Goal: Information Seeking & Learning: Compare options

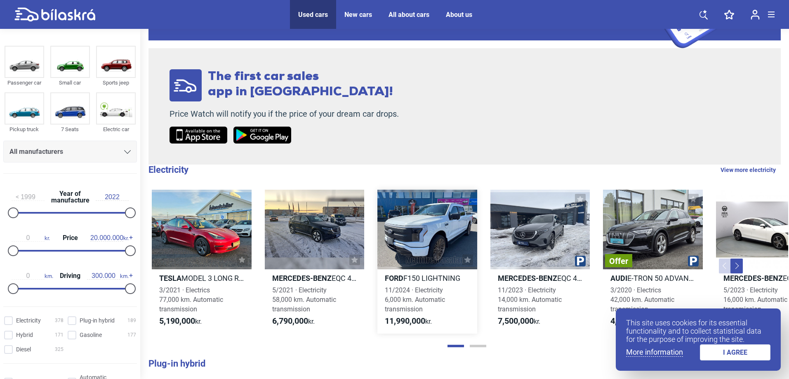
scroll to position [111, 0]
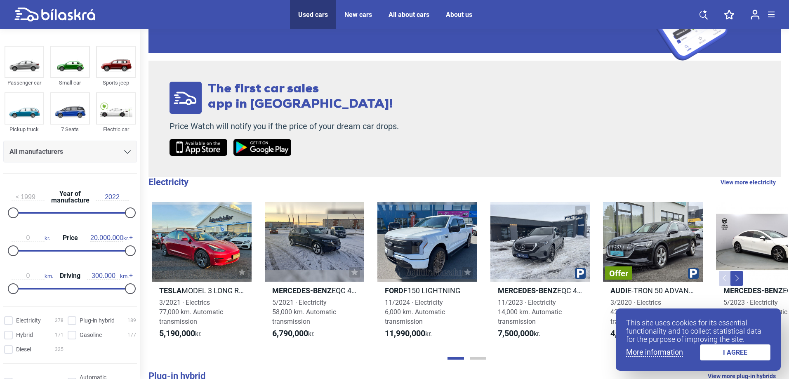
click at [125, 150] on div at bounding box center [127, 151] width 7 height 7
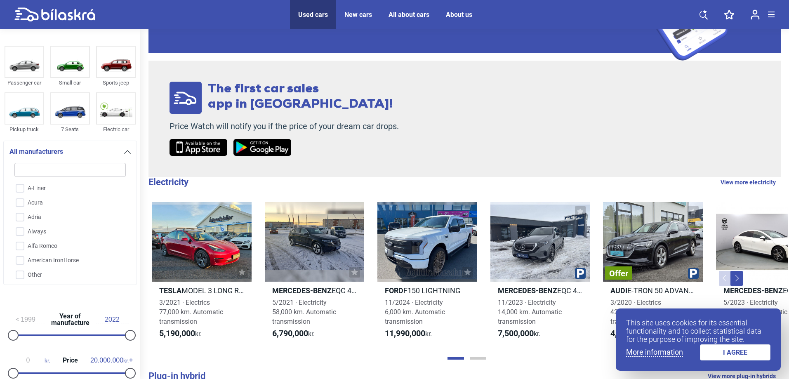
type input "S"
checkbox input "false"
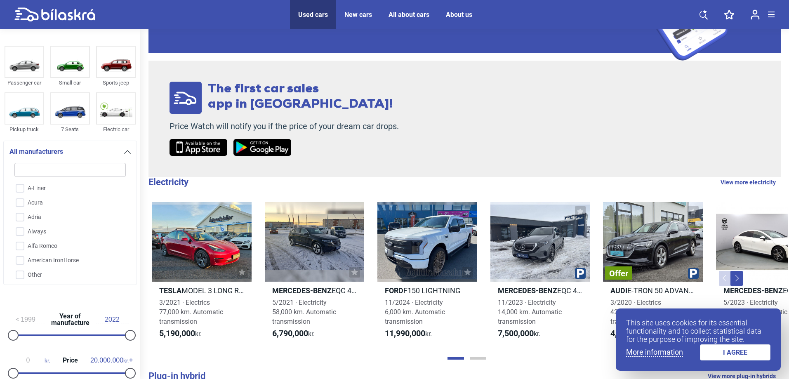
checkbox input "false"
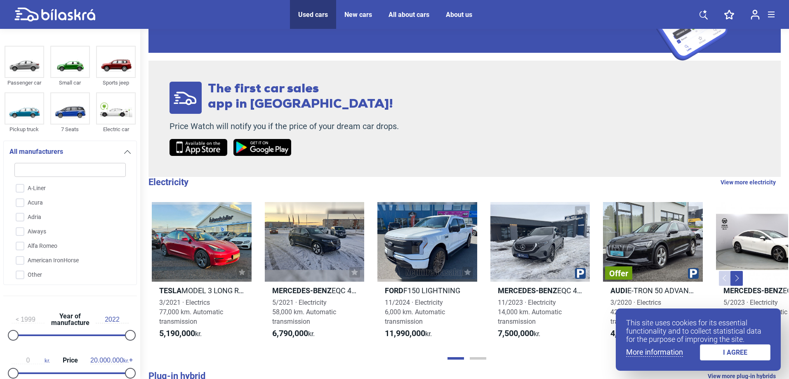
checkbox input "false"
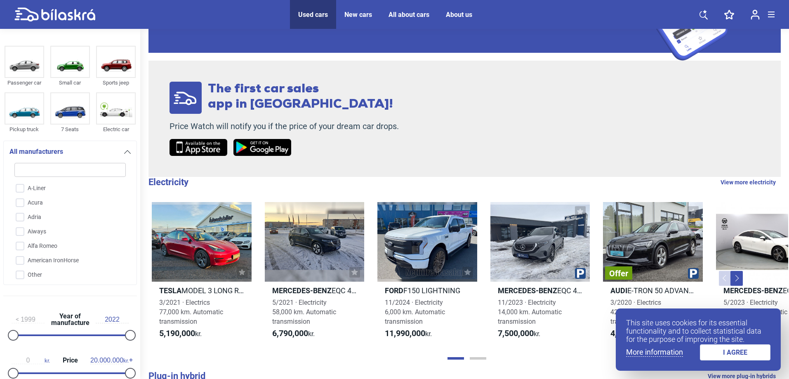
checkbox input "false"
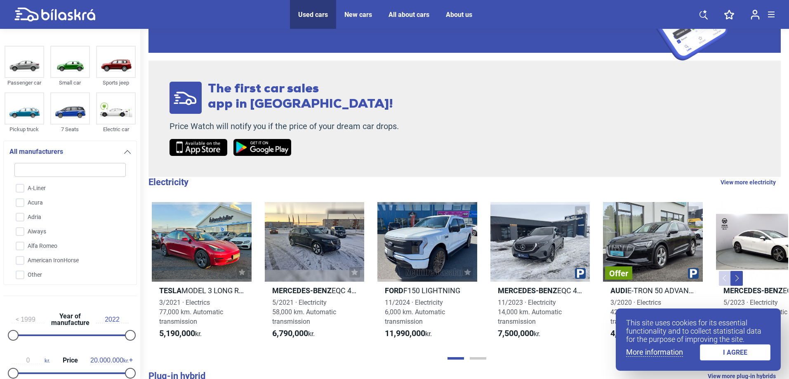
checkbox input "false"
type input "SU"
checkbox input "false"
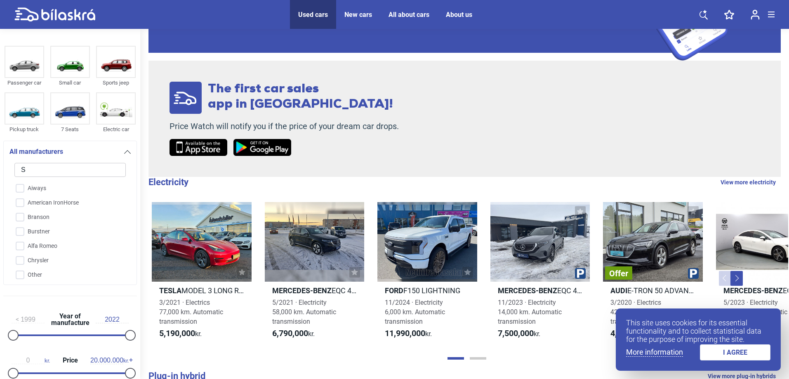
checkbox input "false"
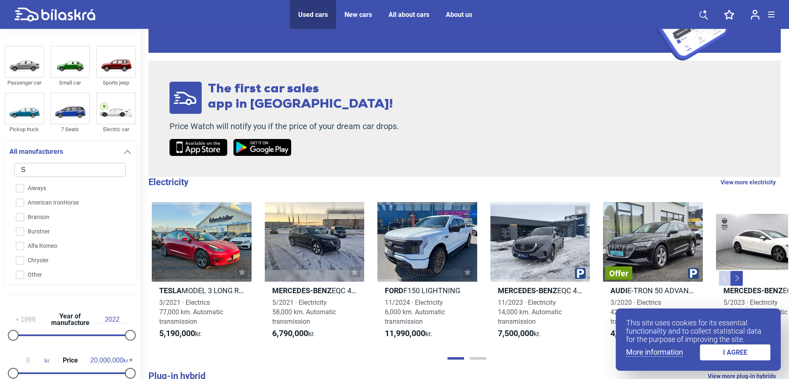
checkbox input "false"
type input "SUB"
checkbox input "false"
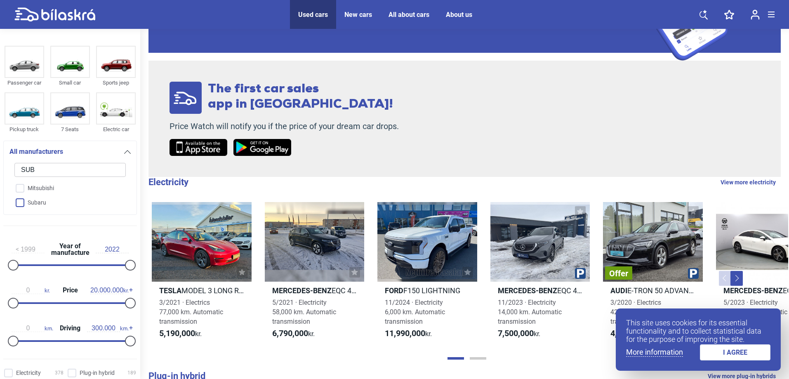
type input "SUB"
click at [53, 202] on input "Subaru" at bounding box center [65, 203] width 112 height 14
checkbox input "true"
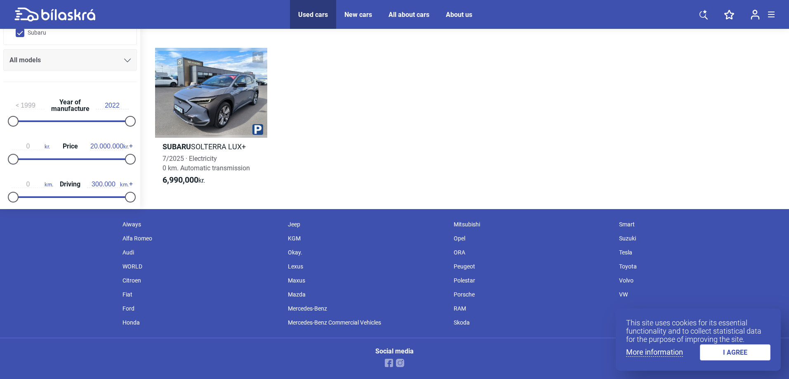
scroll to position [38, 0]
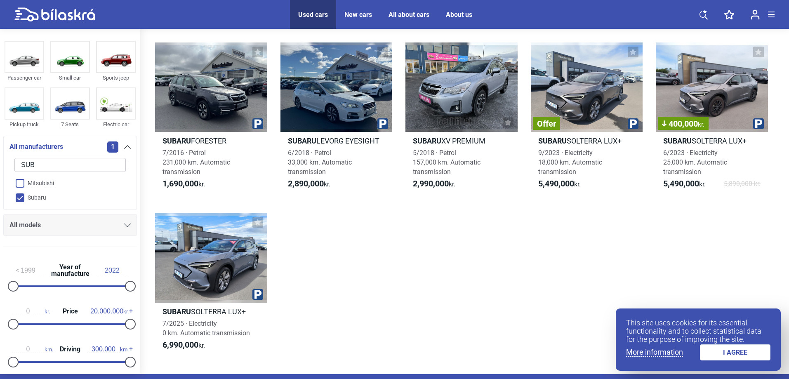
click at [55, 184] on input "Mitsubishi" at bounding box center [65, 183] width 112 height 14
checkbox input "true"
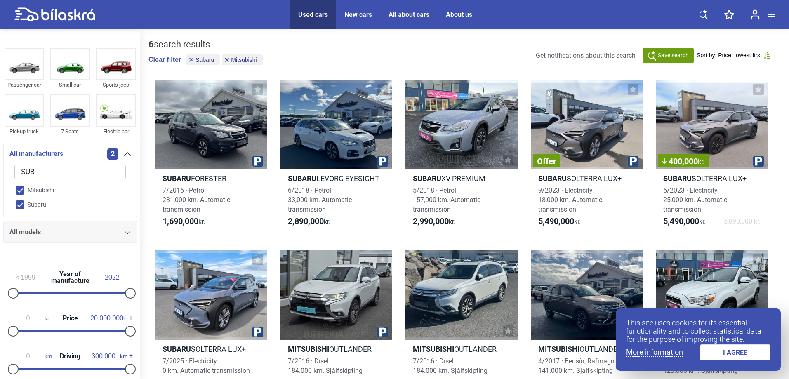
click at [38, 203] on input "Subaru" at bounding box center [65, 205] width 112 height 14
checkbox input "false"
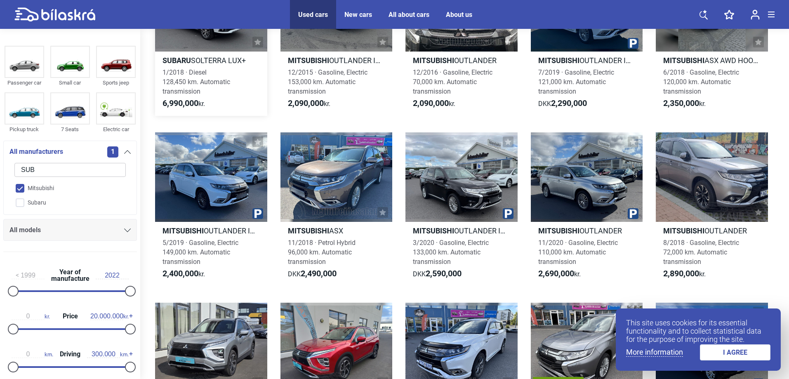
scroll to position [124, 0]
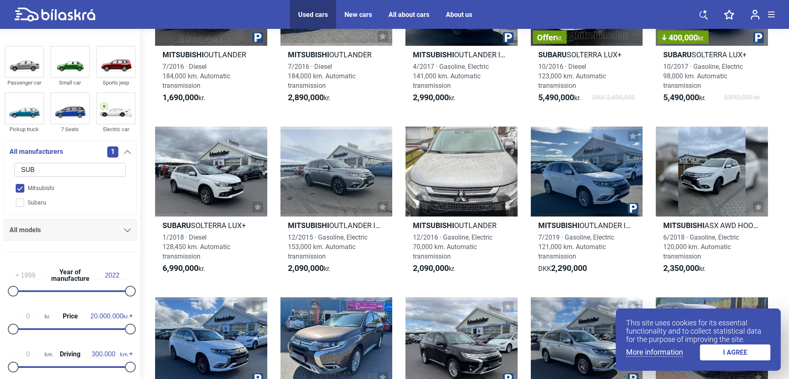
click at [28, 192] on input "Mitsubishi" at bounding box center [65, 188] width 112 height 14
checkbox input "false"
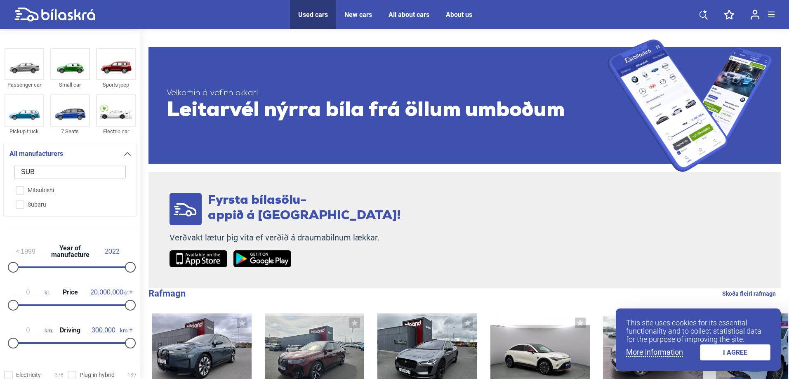
click at [49, 174] on input "SUB" at bounding box center [69, 172] width 111 height 14
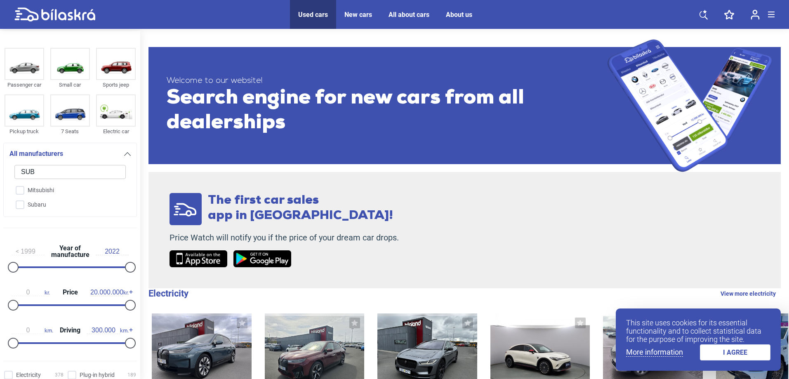
type input "SU"
checkbox input "false"
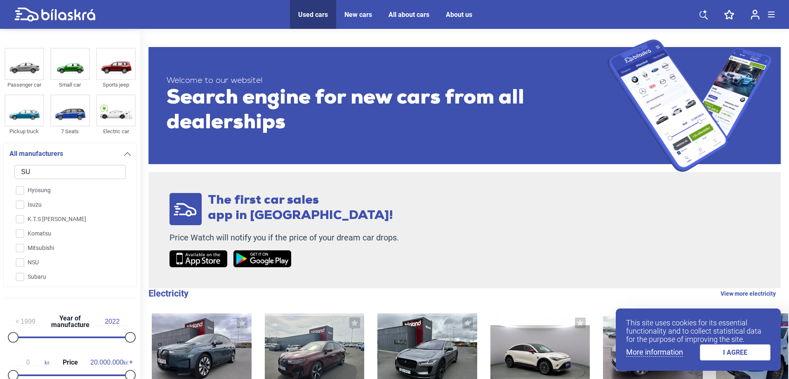
type input "S"
checkbox input "false"
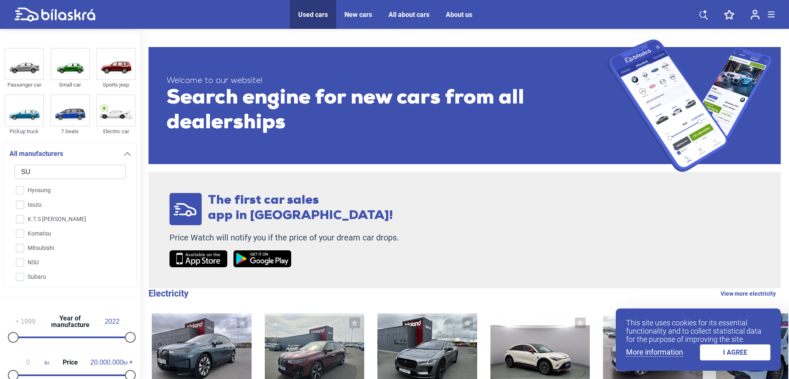
checkbox input "false"
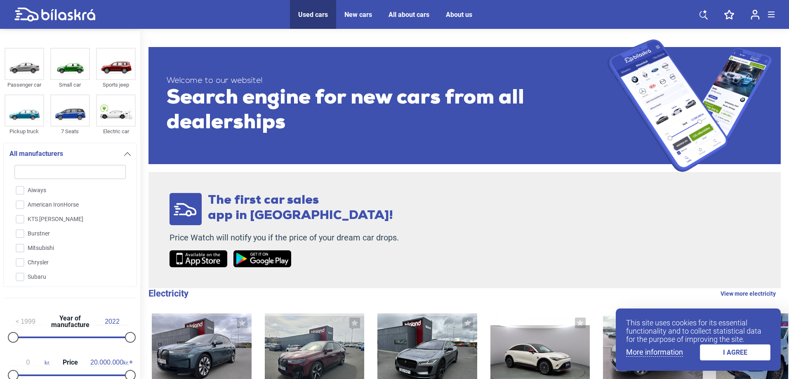
checkbox input "false"
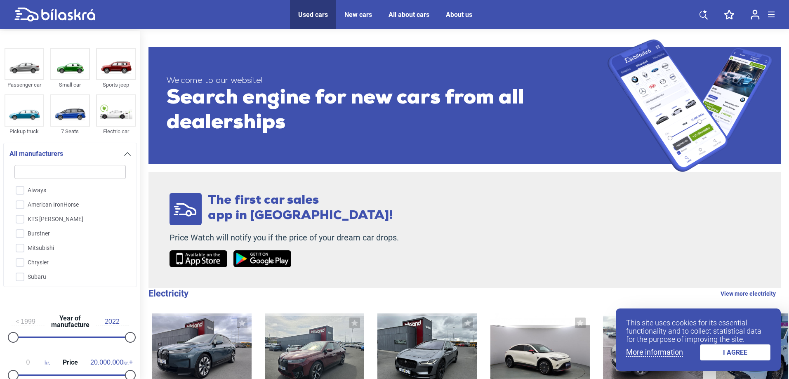
checkbox input "false"
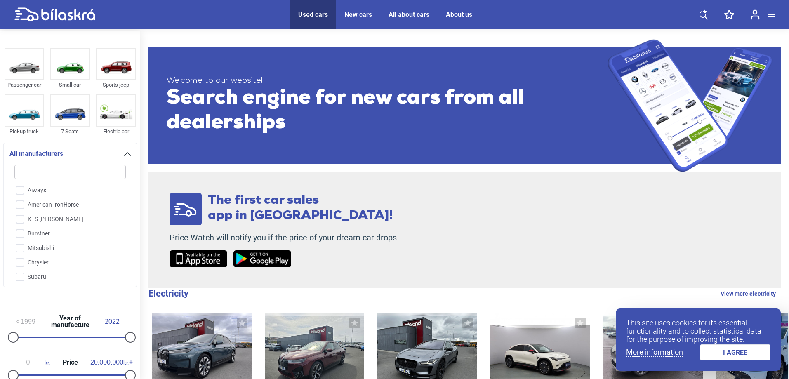
checkbox input "false"
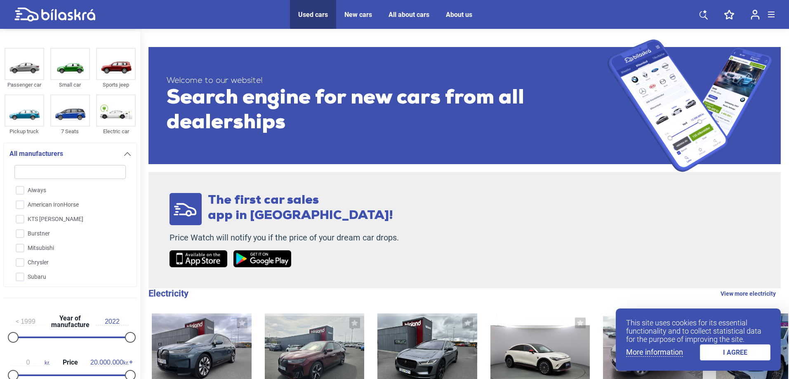
checkbox input "false"
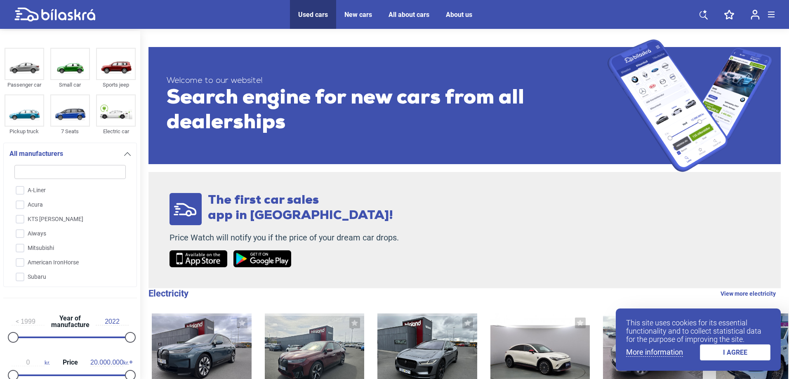
type input "B"
checkbox input "false"
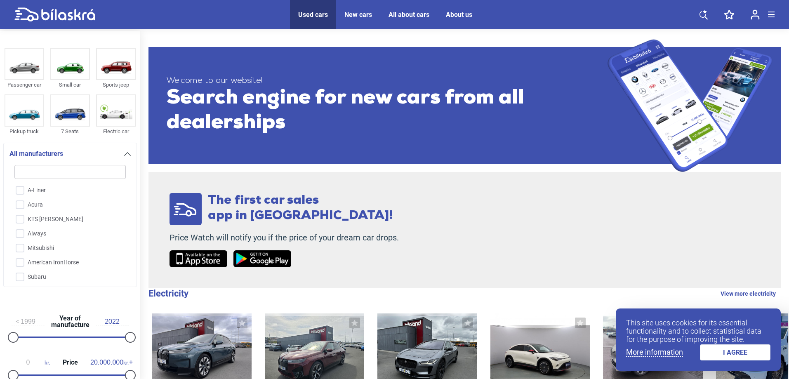
checkbox input "false"
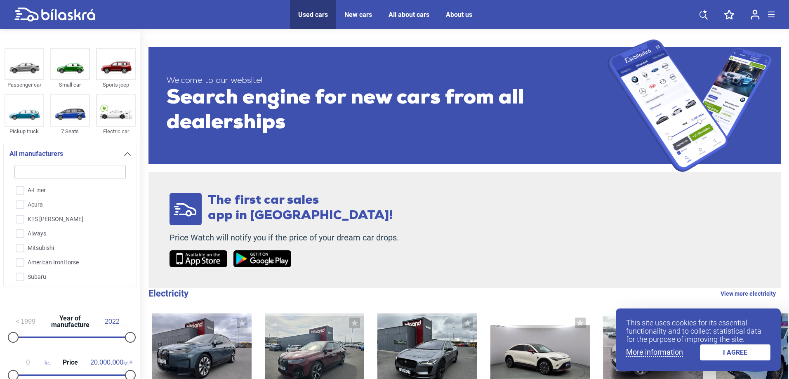
checkbox input "false"
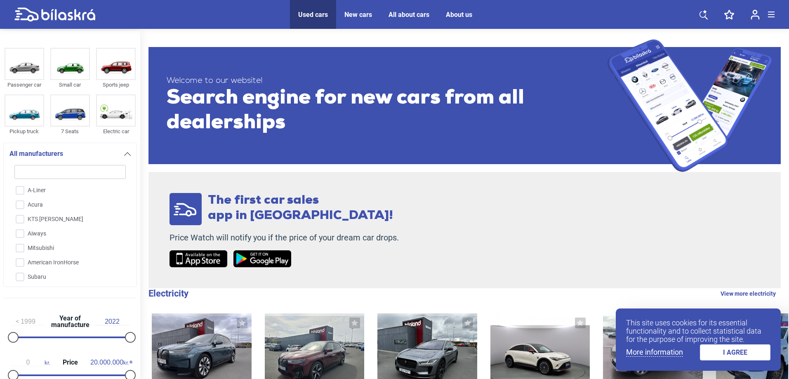
checkbox input "false"
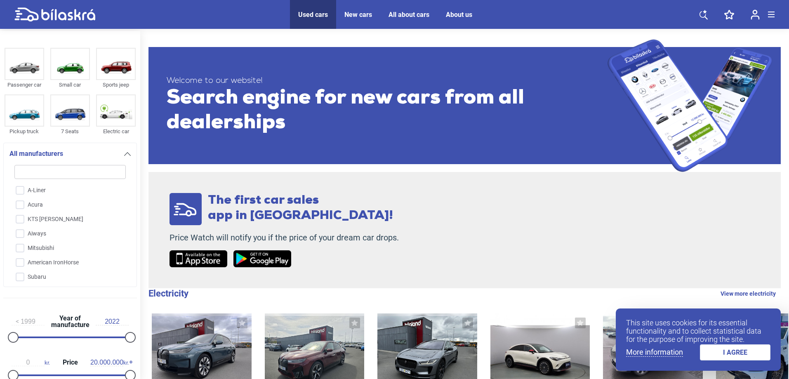
checkbox input "false"
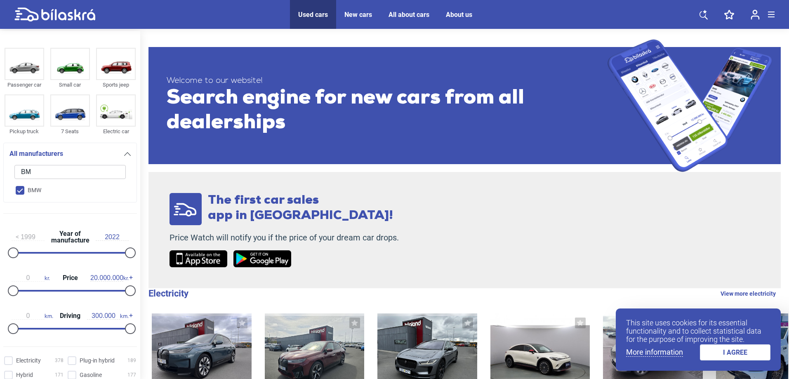
type input "BMW"
checkbox input "true"
checkbox input "false"
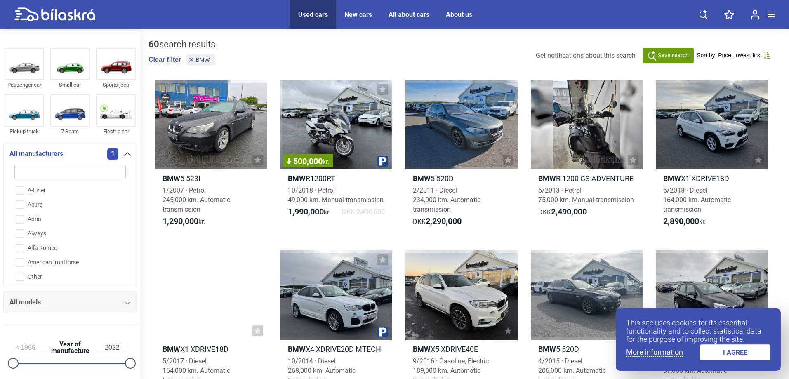
type input "B"
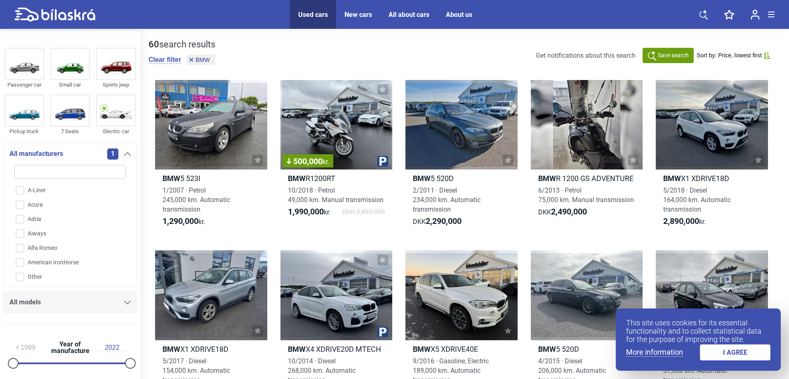
checkbox input "true"
checkbox input "false"
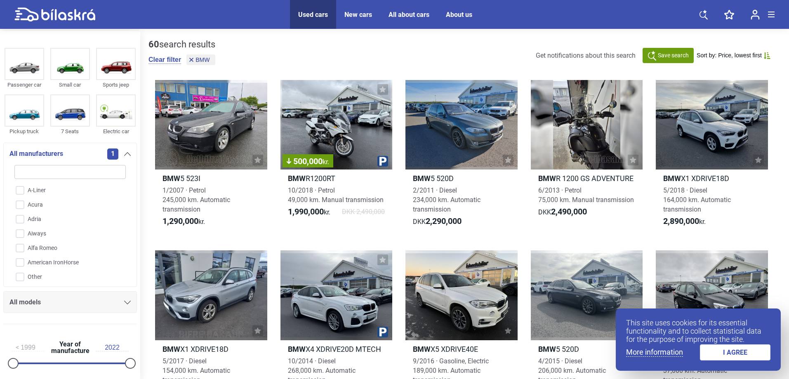
checkbox input "false"
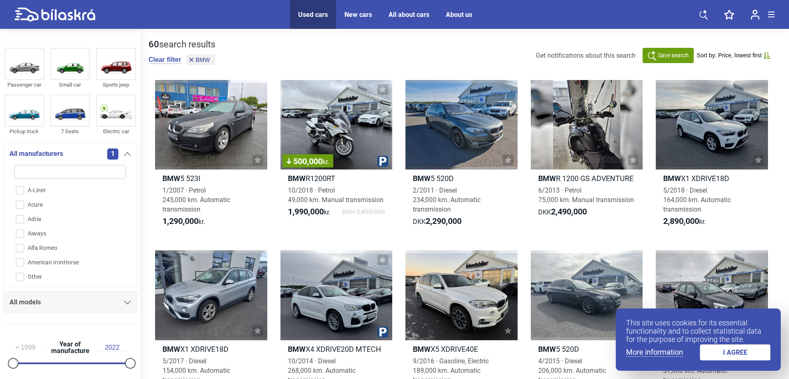
checkbox input "false"
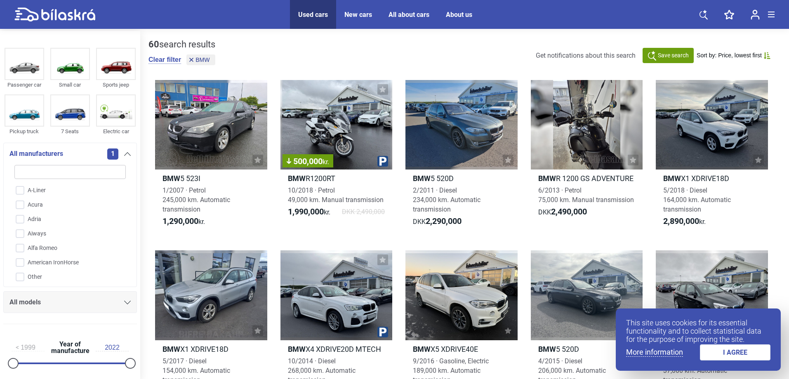
checkbox input "false"
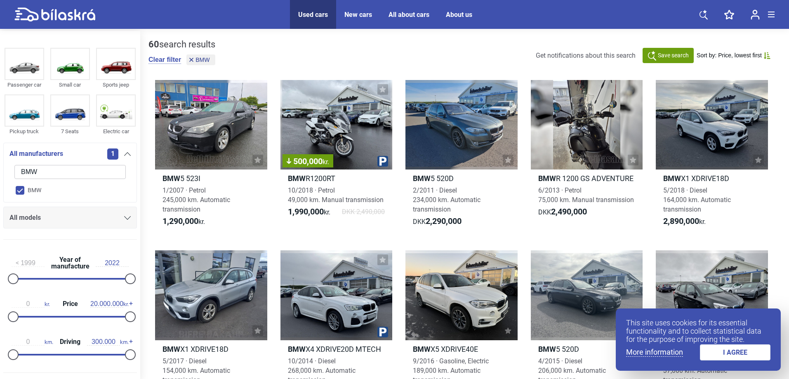
scroll to position [82, 0]
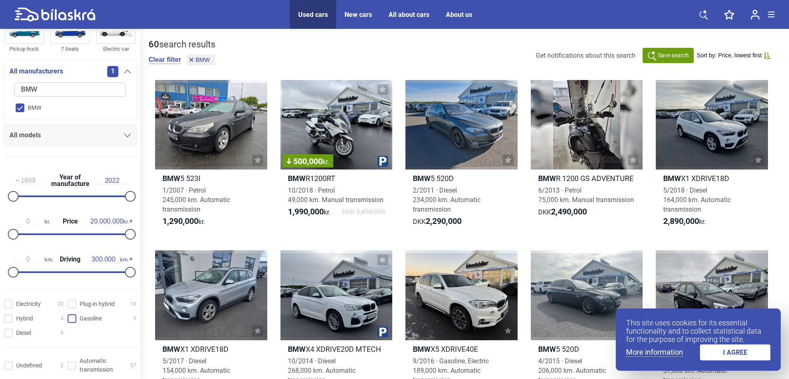
type input "BMW"
click at [88, 318] on input "Gasoline 5" at bounding box center [103, 319] width 68 height 9
checkbox input "true"
checkbox input "false"
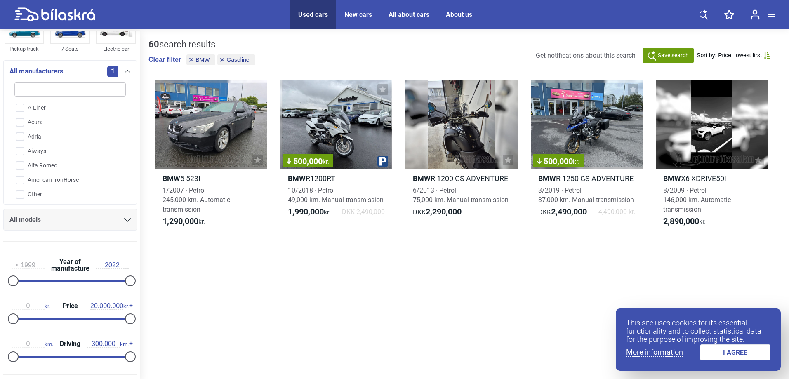
scroll to position [206, 0]
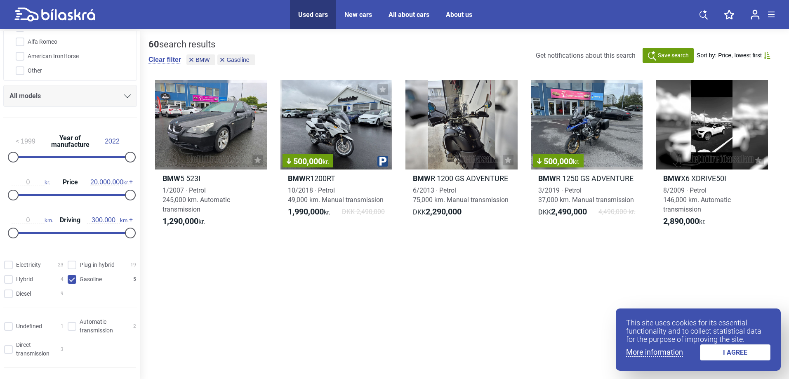
click at [84, 282] on input "Gasoline 5" at bounding box center [103, 279] width 68 height 9
checkbox input "false"
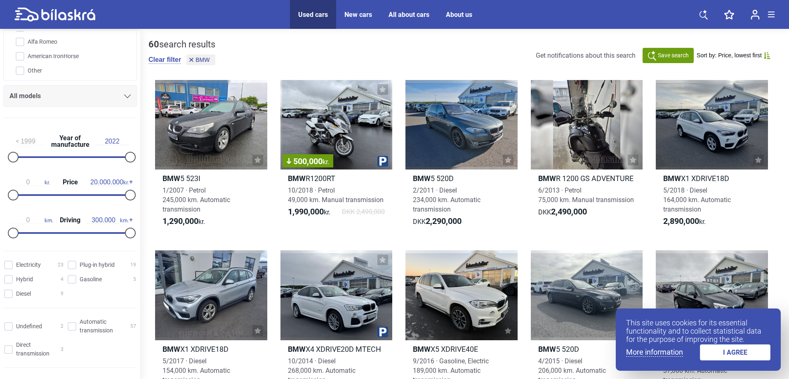
click at [19, 299] on div "Electricity 23 Plug-in hybrid 19 Hybrid 4 Gasoline 5 Diesel 9" at bounding box center [70, 279] width 140 height 43
click at [19, 294] on input "Diesel 9" at bounding box center [34, 294] width 59 height 9
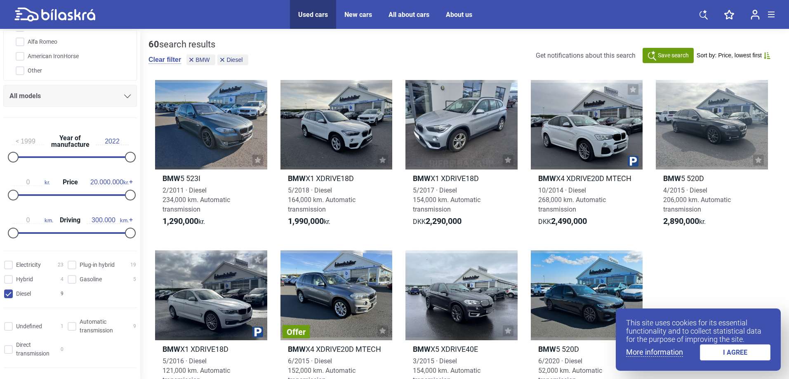
click at [22, 293] on input "Diesel 9" at bounding box center [34, 294] width 59 height 9
checkbox input "false"
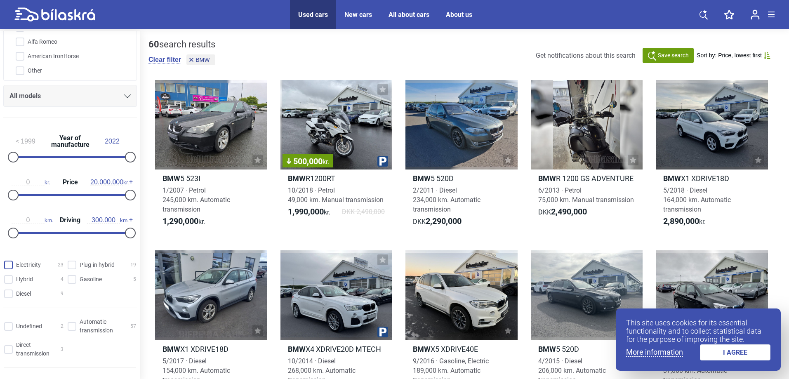
click at [27, 266] on input "Electricity 23" at bounding box center [34, 265] width 59 height 9
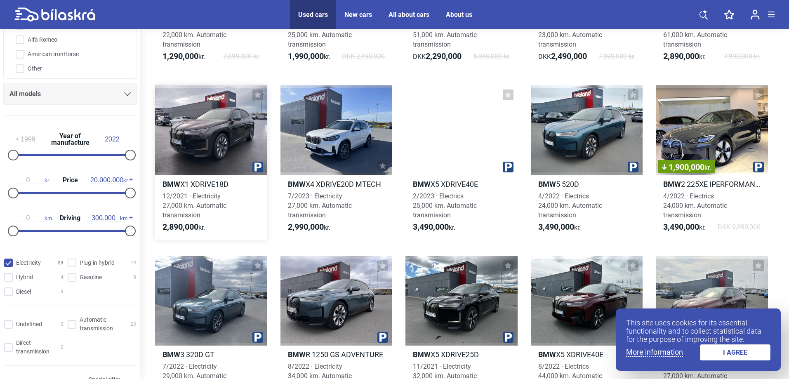
scroll to position [206, 0]
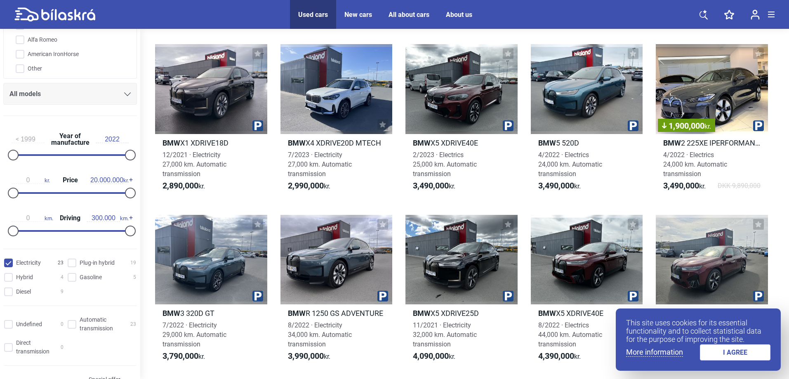
click at [34, 262] on input "Electricity 23" at bounding box center [34, 263] width 59 height 9
checkbox input "false"
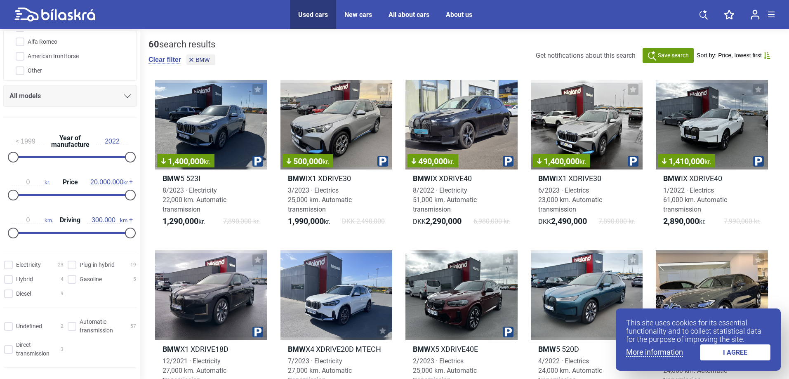
click at [747, 56] on font "Sort by: Price, lowest first" at bounding box center [729, 55] width 65 height 7
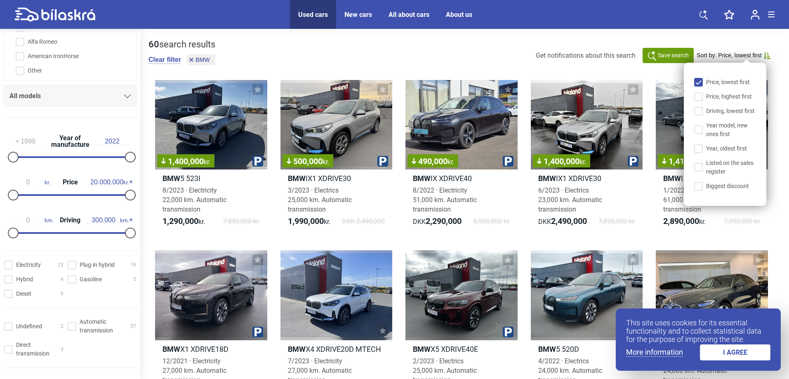
click at [747, 56] on font "Sort by: Price, lowest first" at bounding box center [729, 55] width 65 height 7
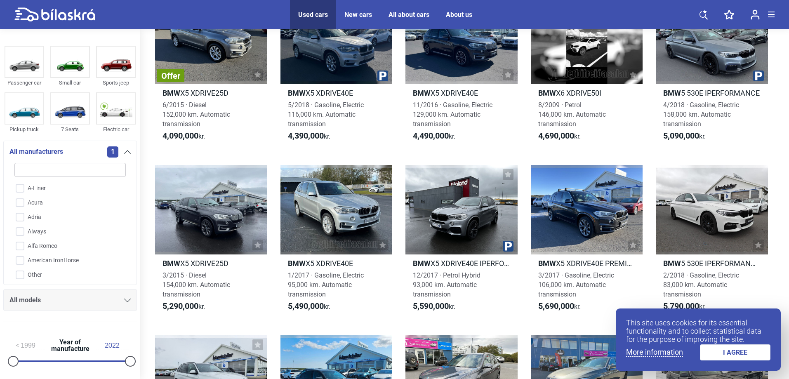
click at [56, 168] on input "search" at bounding box center [69, 170] width 111 height 14
type input "A"
checkbox input "false"
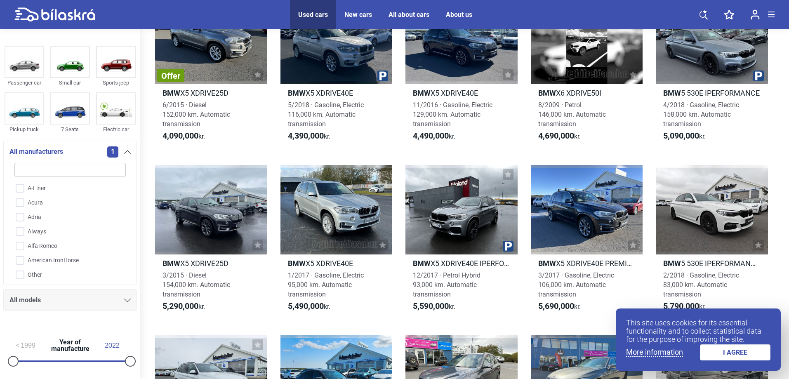
checkbox input "false"
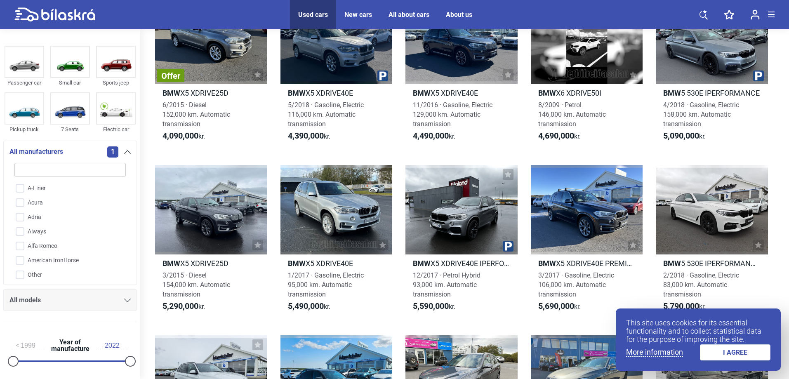
checkbox input "false"
type input "AU"
checkbox input "false"
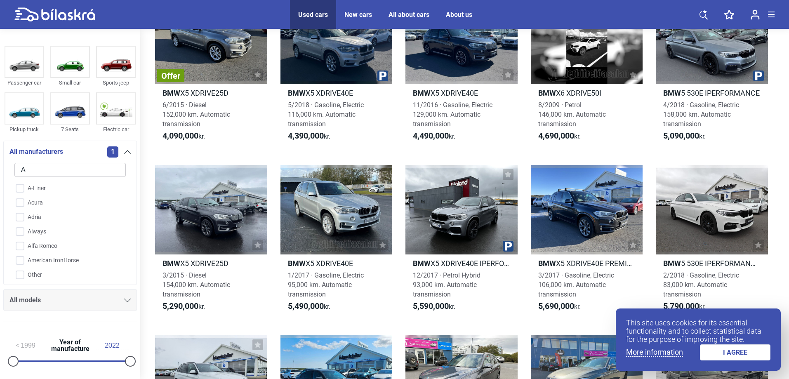
checkbox input "false"
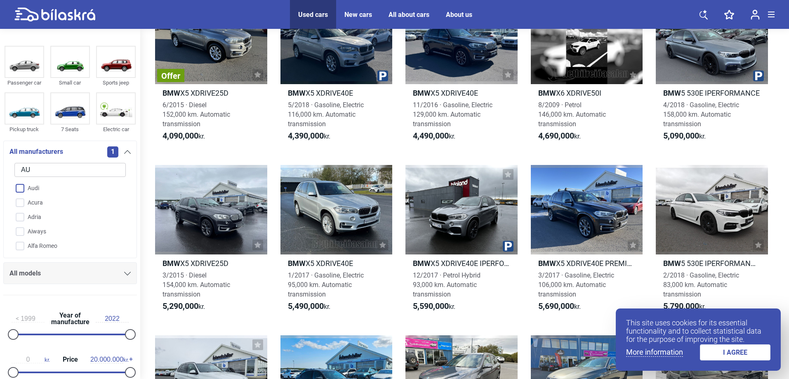
type input "AU"
click at [31, 188] on input "Audi" at bounding box center [65, 188] width 112 height 14
checkbox input "true"
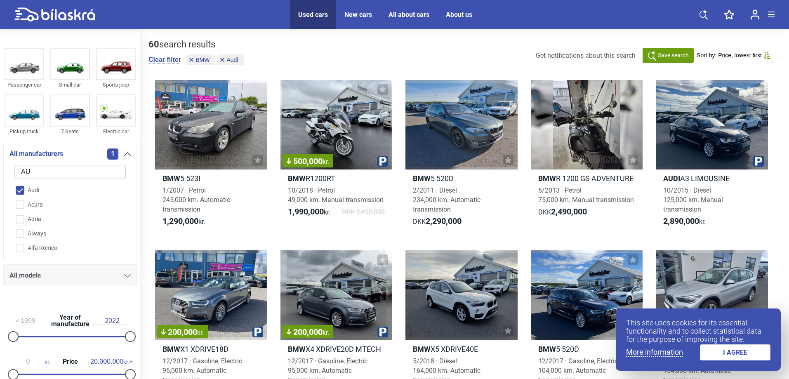
click at [111, 155] on font "1" at bounding box center [113, 154] width 4 height 8
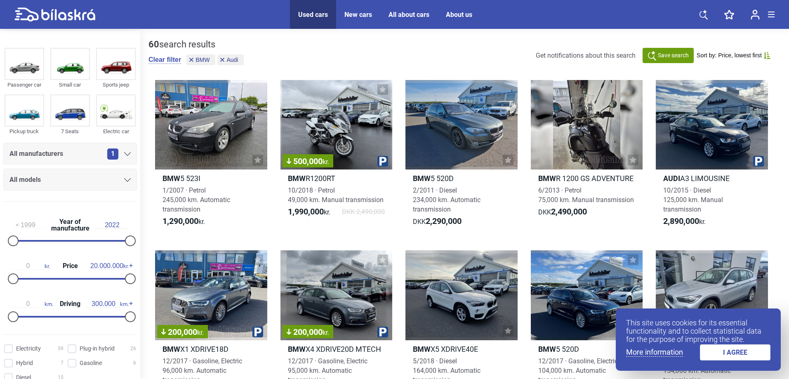
click at [111, 155] on font "1" at bounding box center [113, 154] width 4 height 8
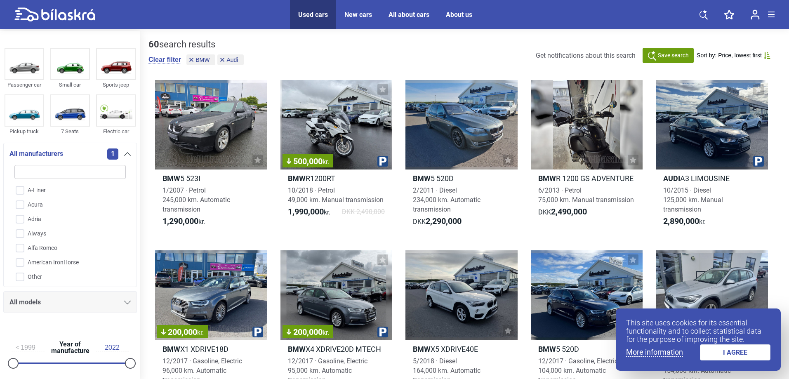
click at [103, 171] on input "search" at bounding box center [69, 172] width 111 height 14
click at [46, 211] on input "BMW" at bounding box center [65, 211] width 112 height 14
checkbox input "false"
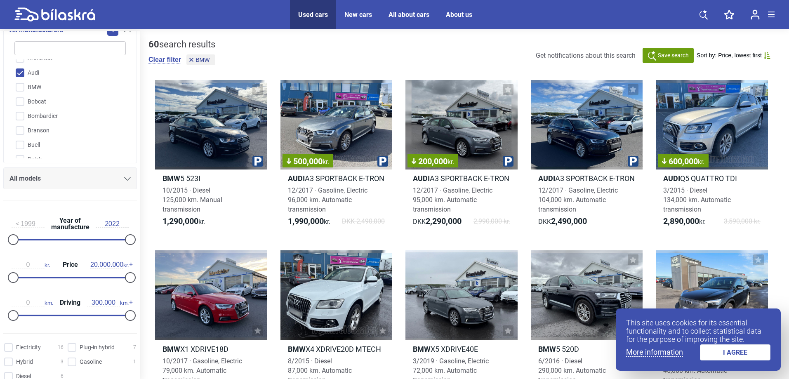
scroll to position [247, 0]
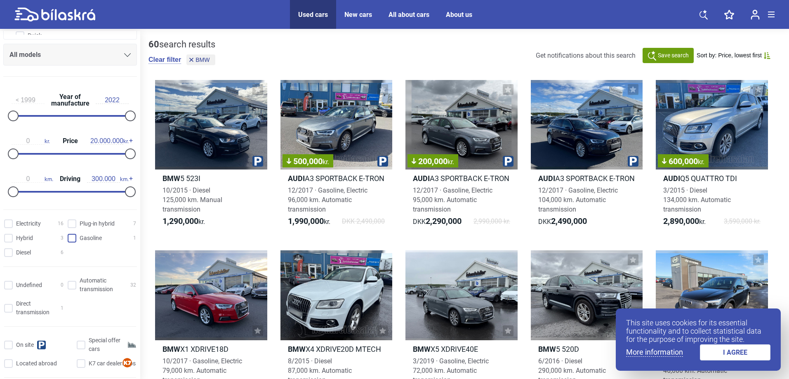
click at [84, 239] on input "Gasoline 1" at bounding box center [103, 238] width 68 height 9
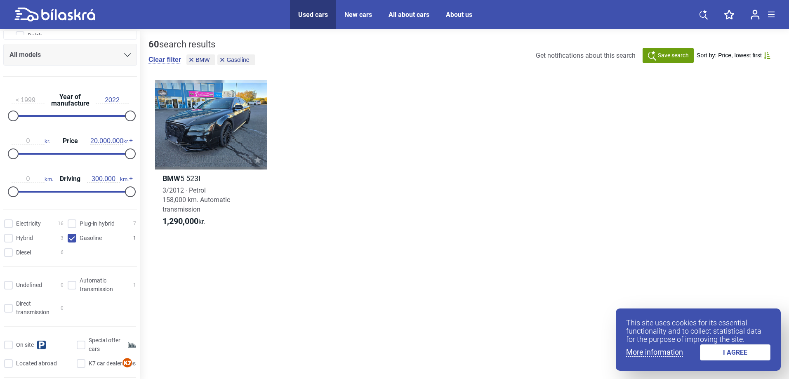
click at [93, 239] on input "Gasoline 1" at bounding box center [103, 238] width 68 height 9
checkbox input "false"
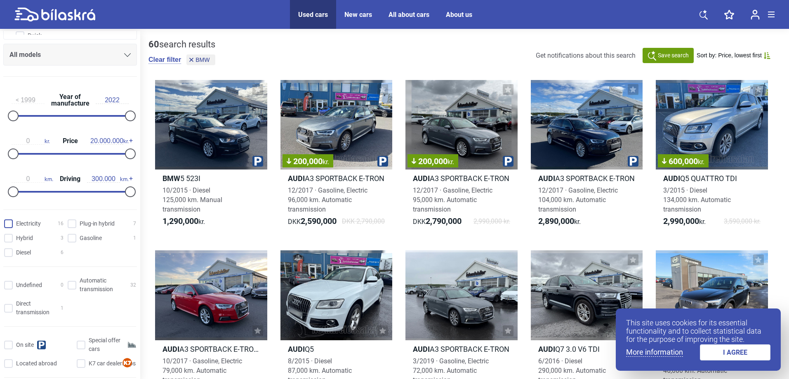
click at [36, 227] on input "Electricity 16" at bounding box center [34, 224] width 59 height 9
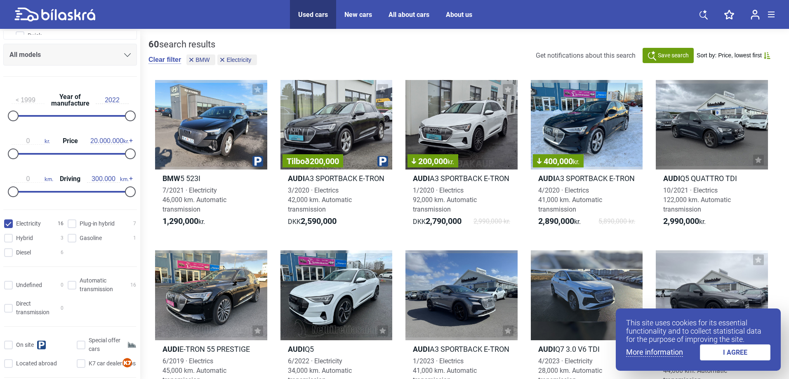
click at [36, 227] on input "Electricity 16" at bounding box center [34, 224] width 59 height 9
checkbox input "false"
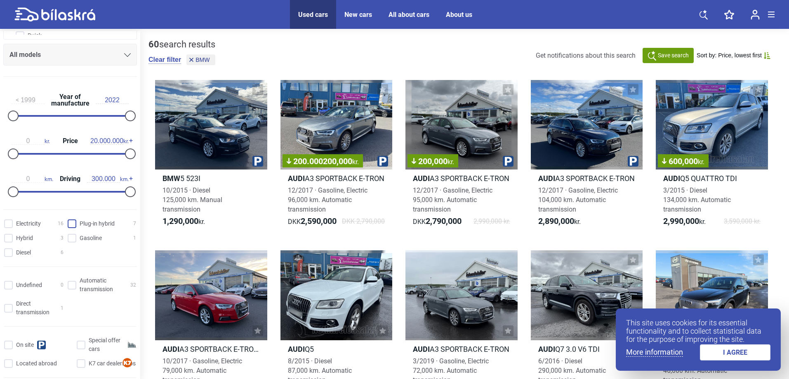
click at [91, 224] on hybrid "Plug-in hybrid 7" at bounding box center [103, 224] width 68 height 9
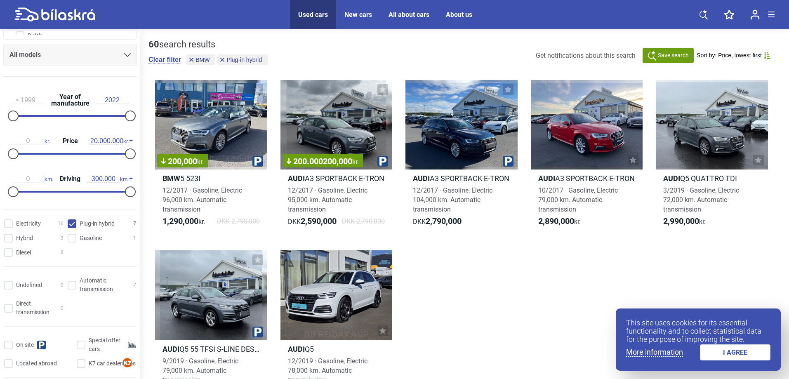
click at [91, 224] on hybrid "Plug-in hybrid 7" at bounding box center [103, 224] width 68 height 9
checkbox hybrid "false"
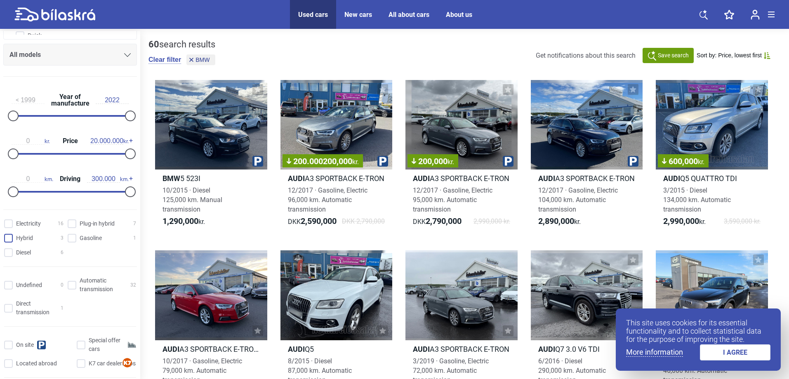
click at [32, 240] on input "Hybrid 3" at bounding box center [34, 238] width 59 height 9
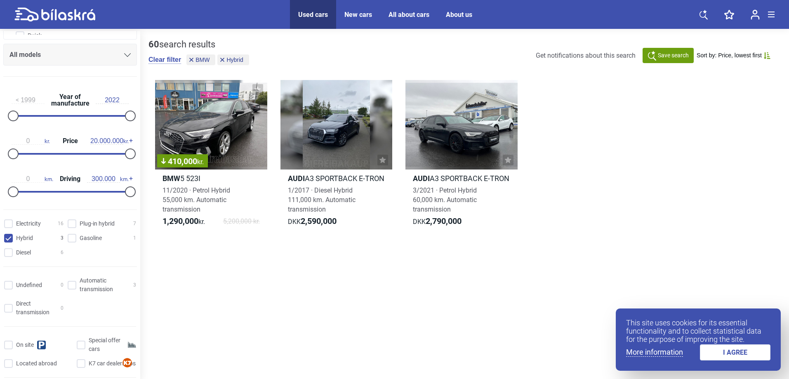
click at [32, 239] on input "Hybrid 3" at bounding box center [34, 238] width 59 height 9
checkbox input "false"
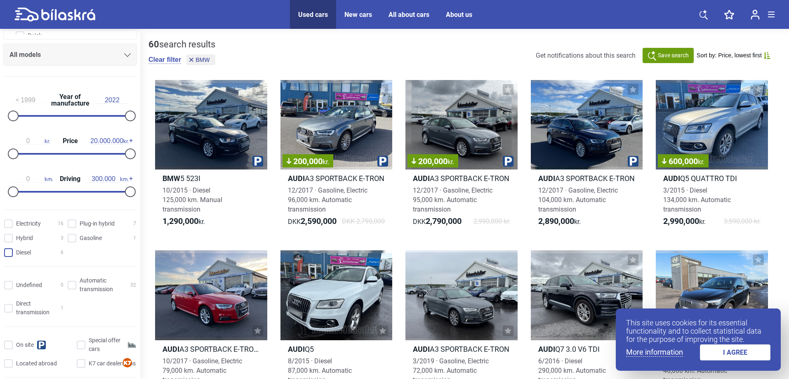
click at [26, 254] on input "Diesel 6" at bounding box center [34, 253] width 59 height 9
checkbox input "true"
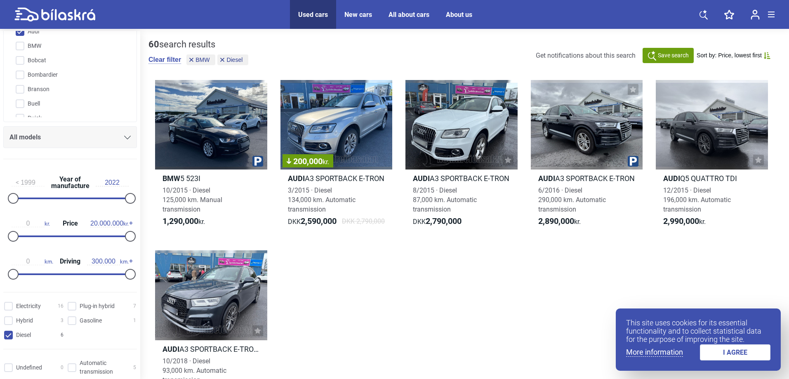
scroll to position [82, 0]
